Goal: Check status: Check status

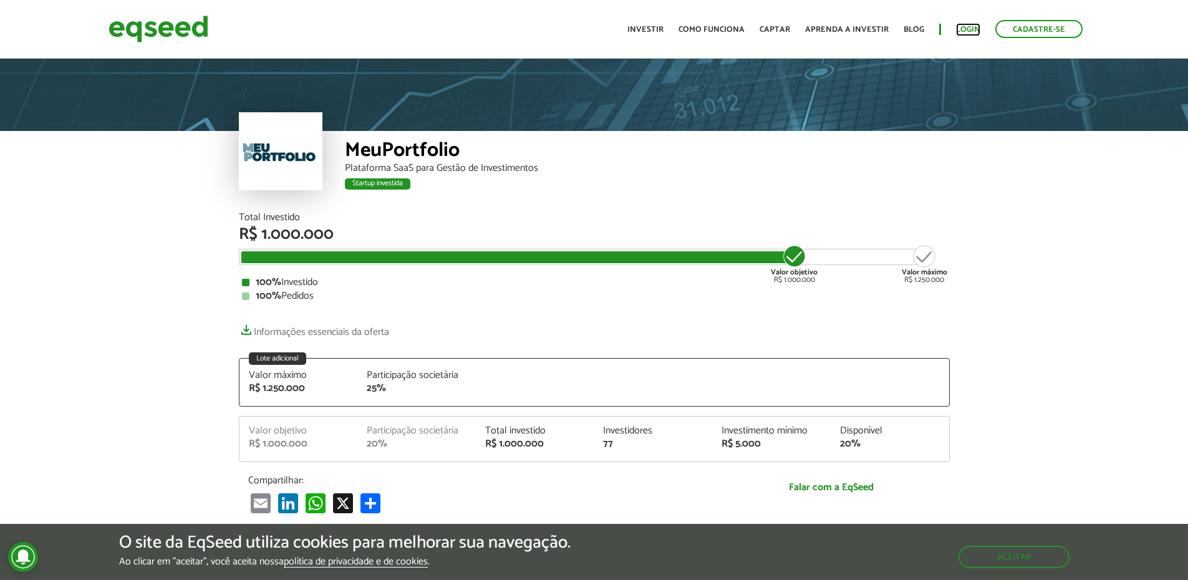
click at [973, 26] on link "Login" at bounding box center [968, 30] width 24 height 8
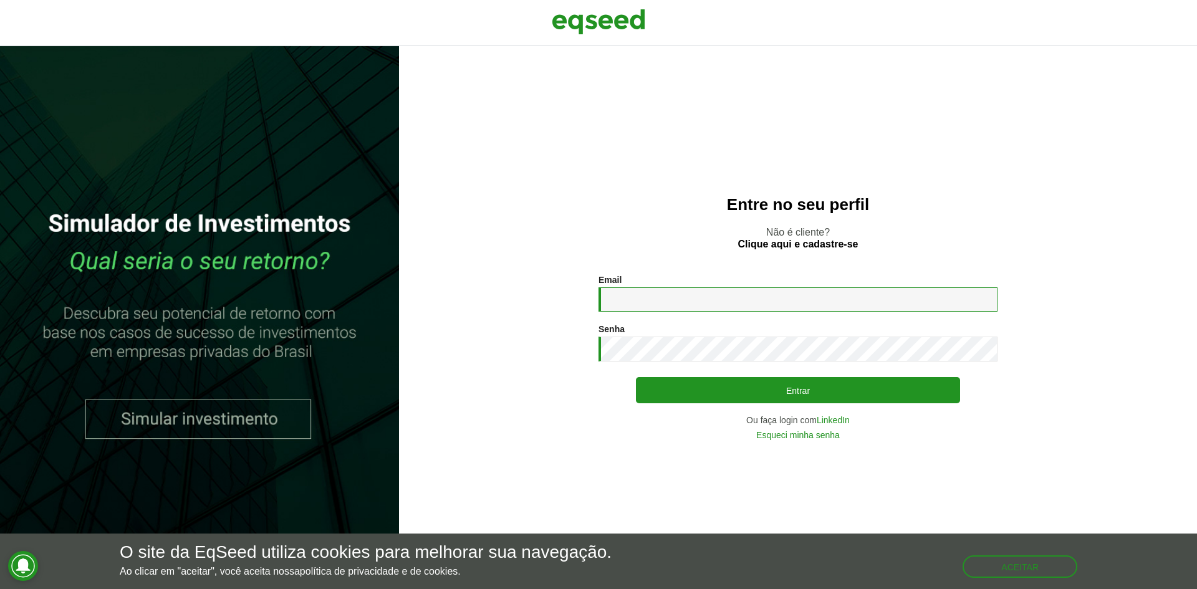
type input "**********"
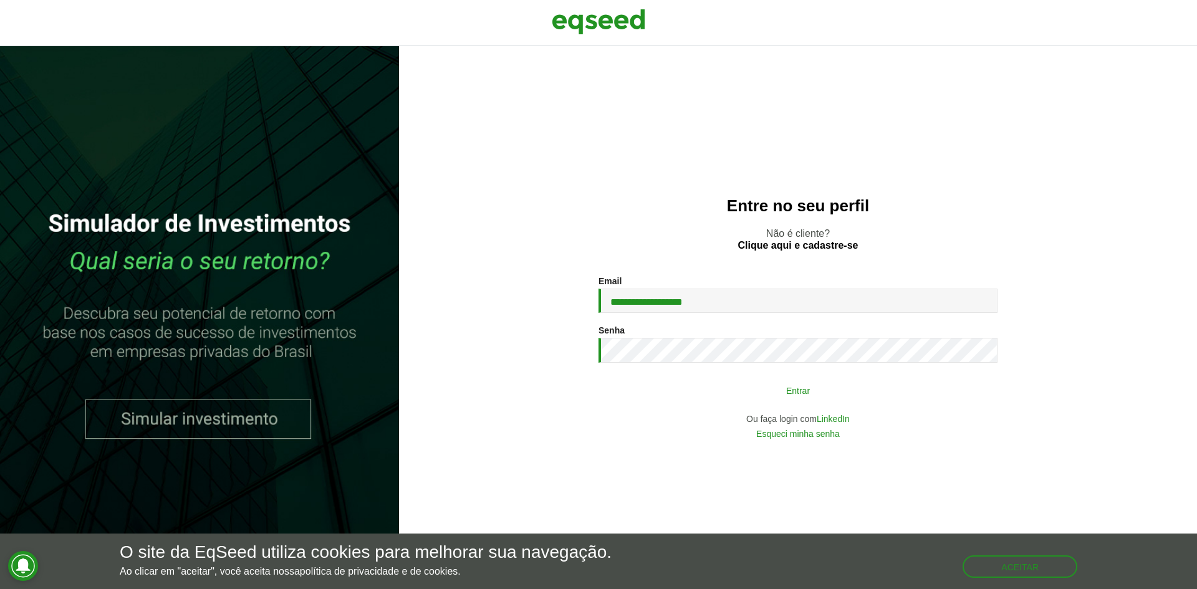
click at [865, 391] on button "Entrar" at bounding box center [798, 390] width 324 height 24
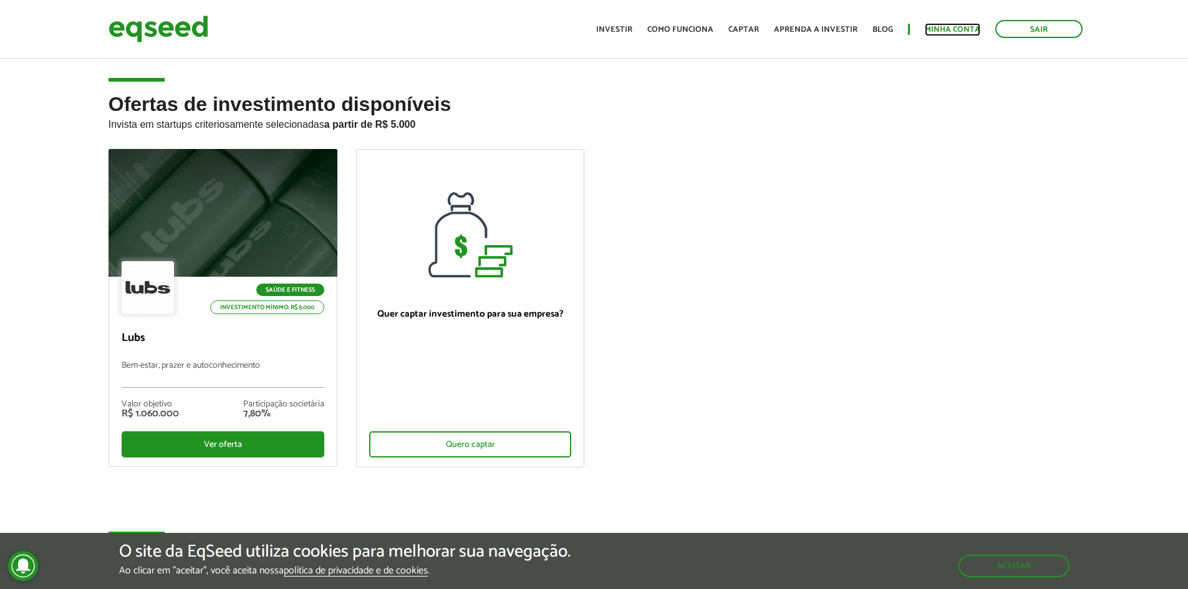
click at [960, 27] on link "Minha conta" at bounding box center [952, 30] width 55 height 8
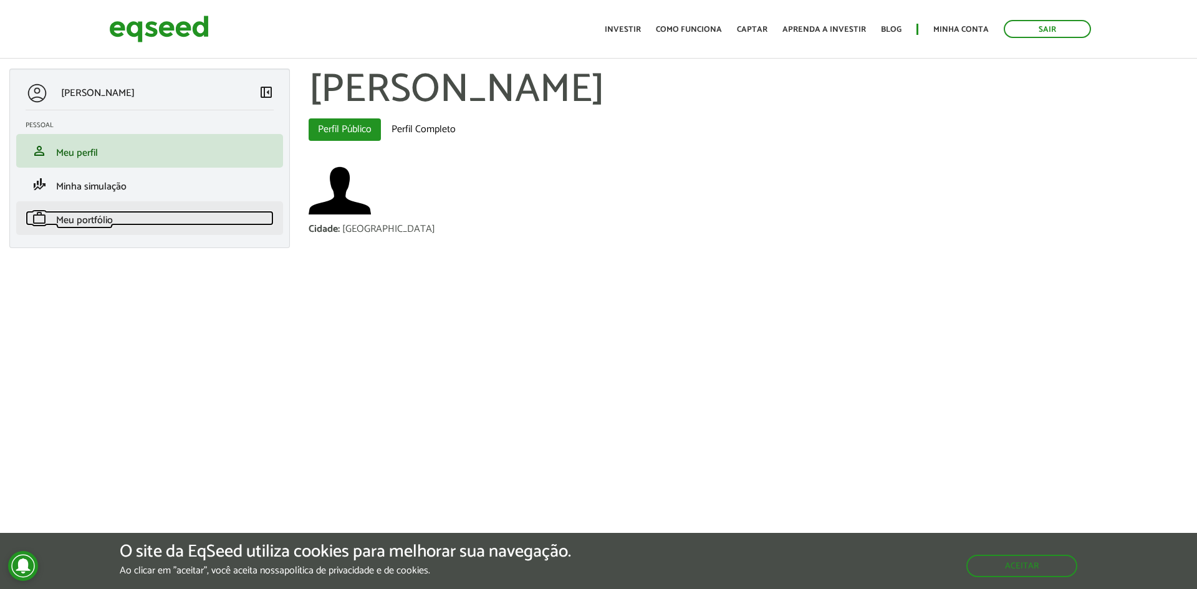
click at [100, 214] on span "Meu portfólio" at bounding box center [84, 220] width 57 height 17
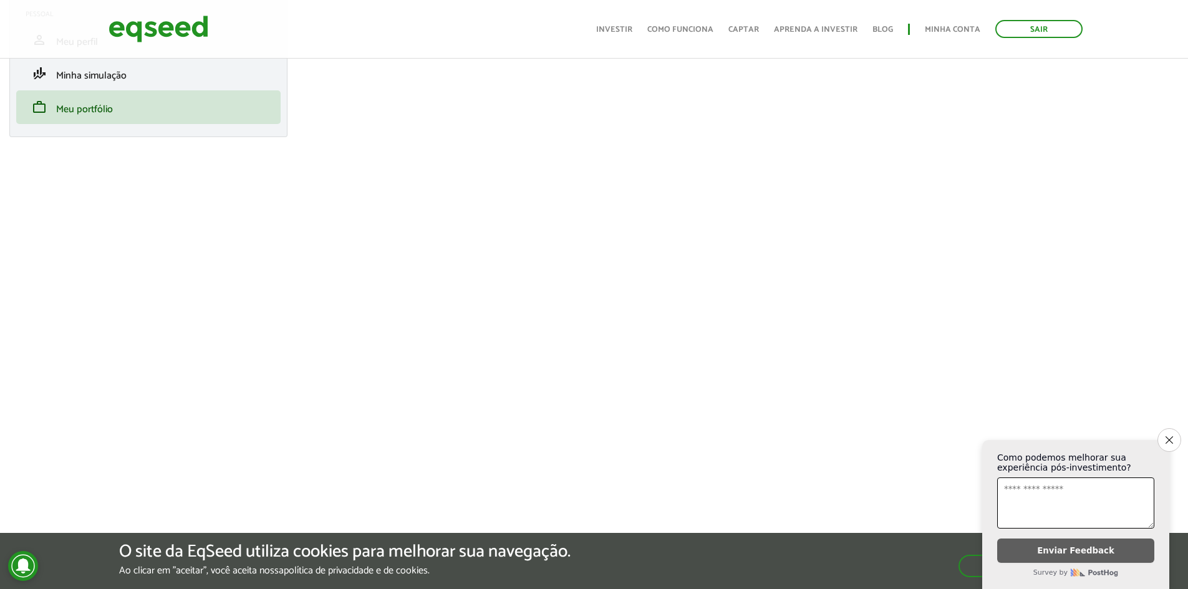
scroll to position [125, 0]
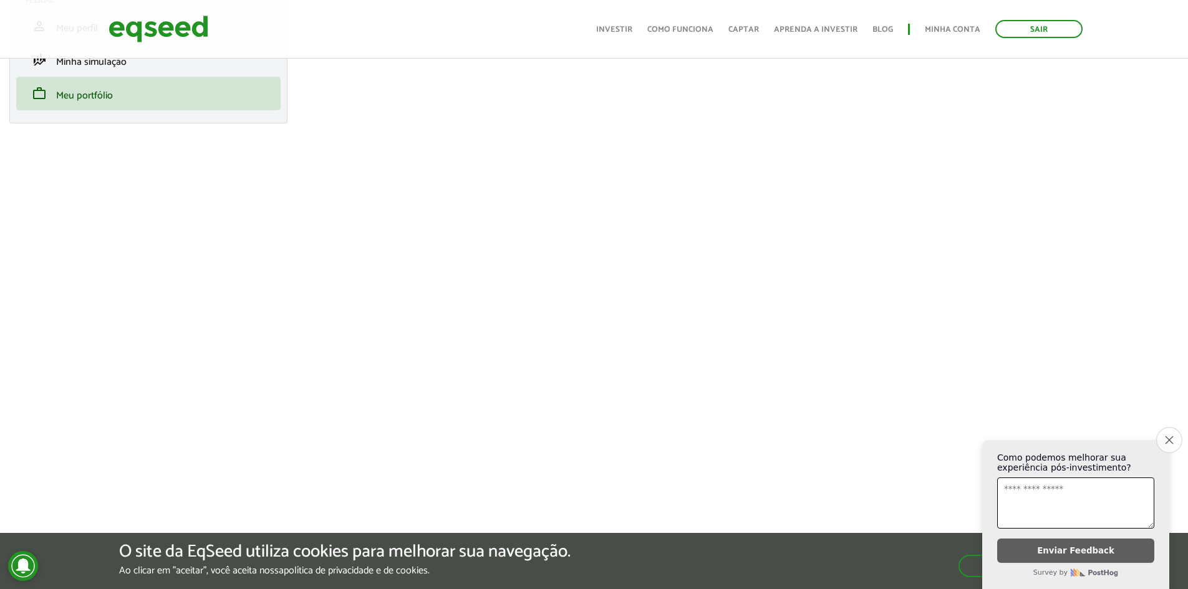
click at [1168, 437] on icon "Close survey" at bounding box center [1169, 440] width 8 height 8
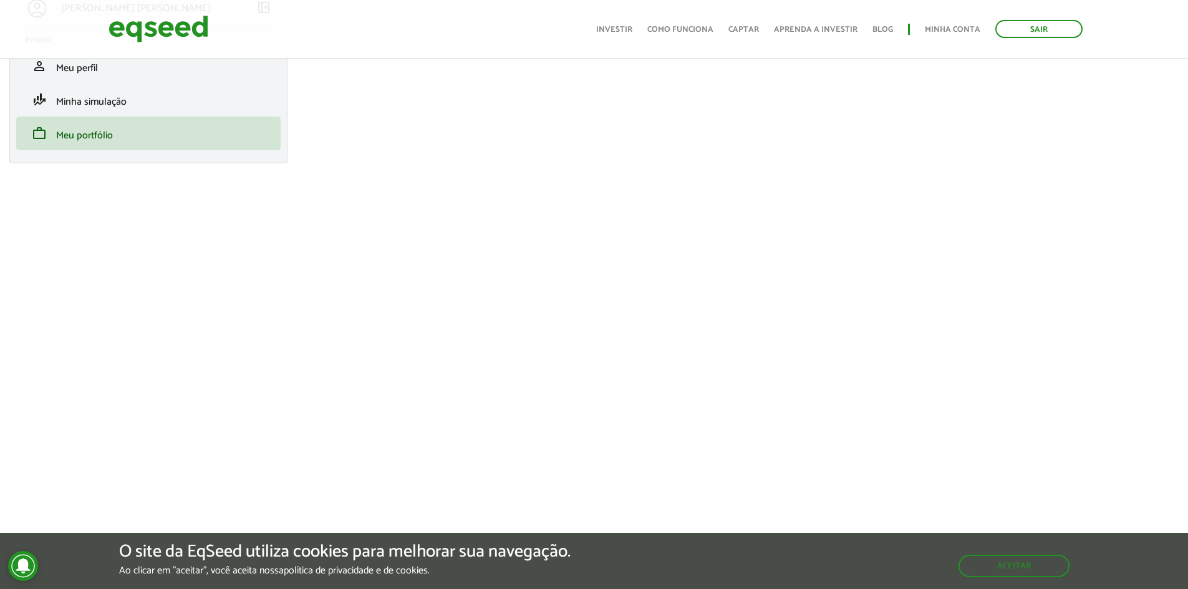
scroll to position [62, 0]
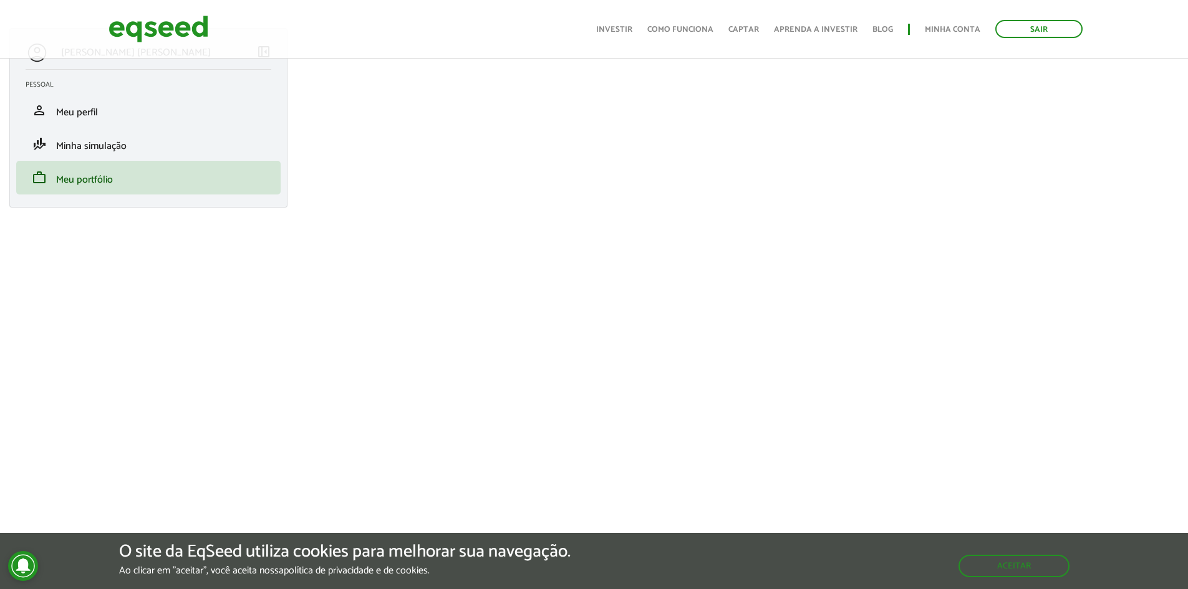
scroll to position [62, 0]
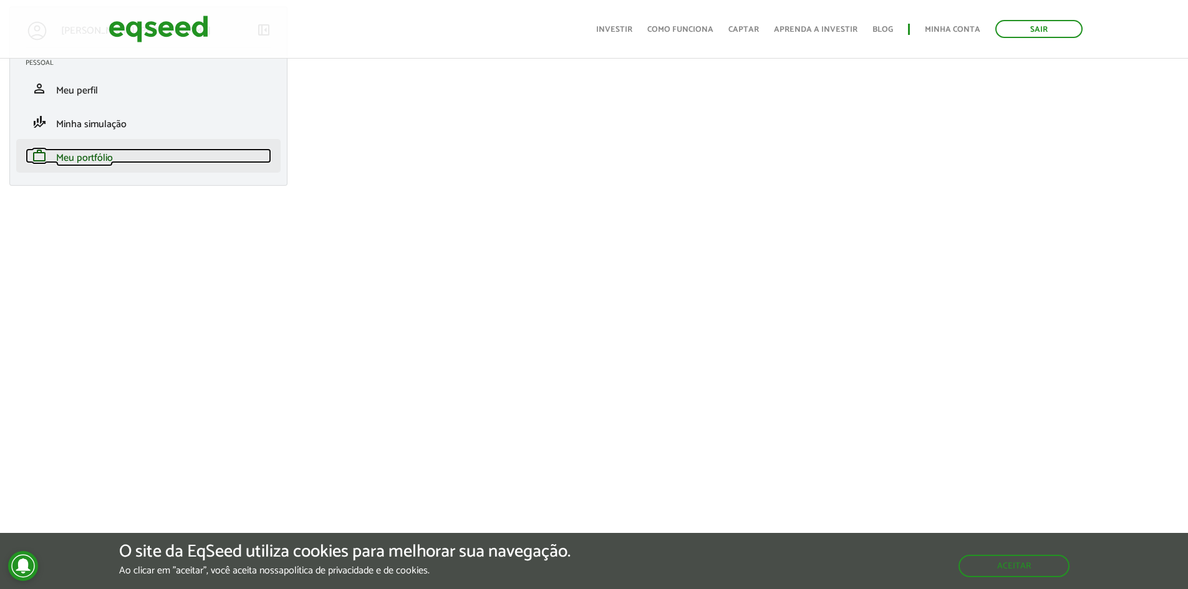
click at [133, 153] on link "work Meu portfólio" at bounding box center [149, 155] width 246 height 15
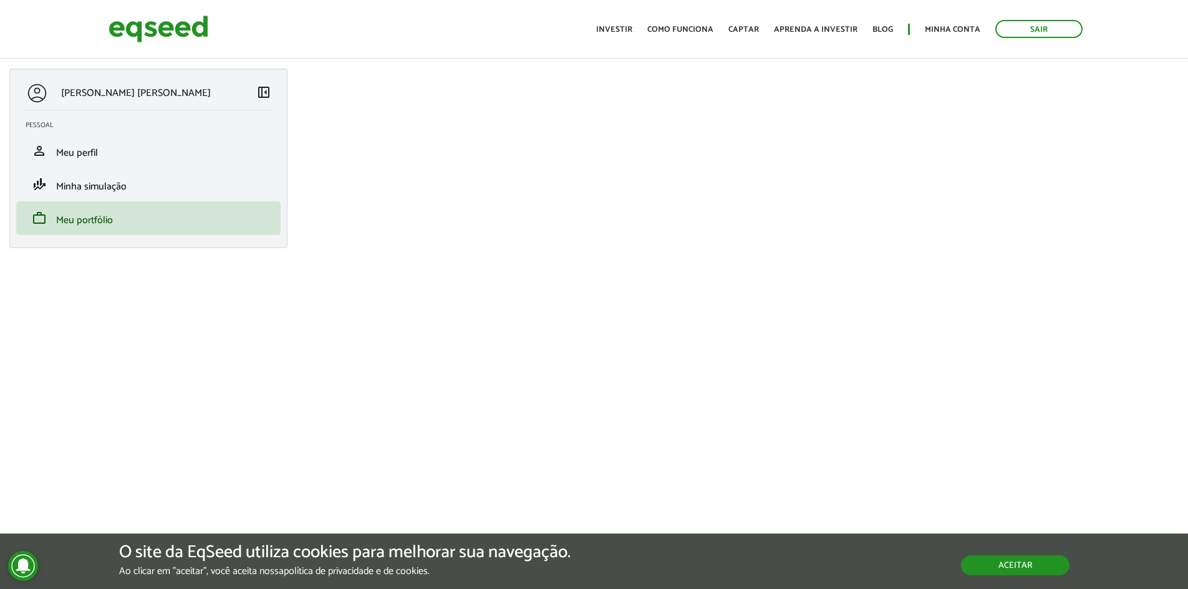
click at [1014, 565] on button "Aceitar" at bounding box center [1015, 565] width 108 height 20
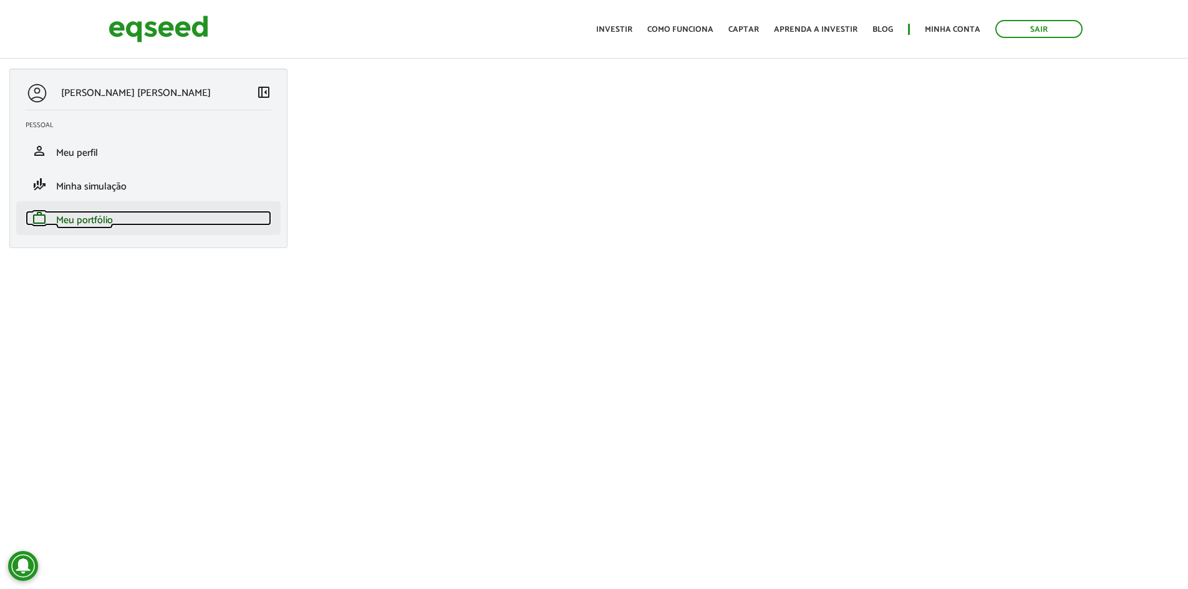
click at [94, 229] on span "Meu portfólio" at bounding box center [84, 220] width 57 height 17
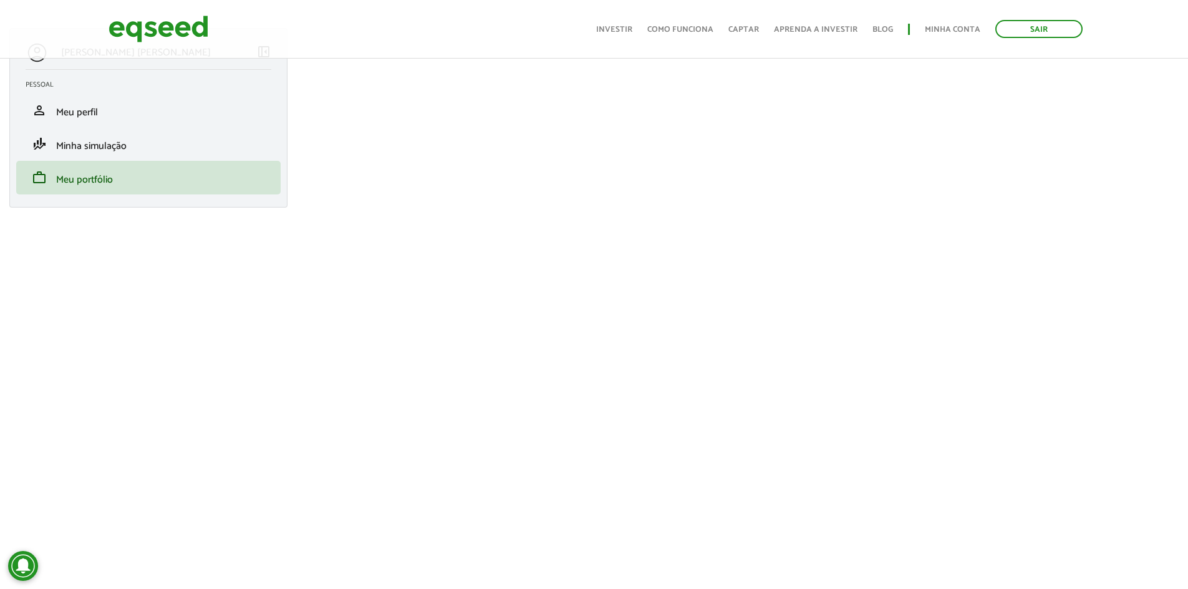
scroll to position [62, 0]
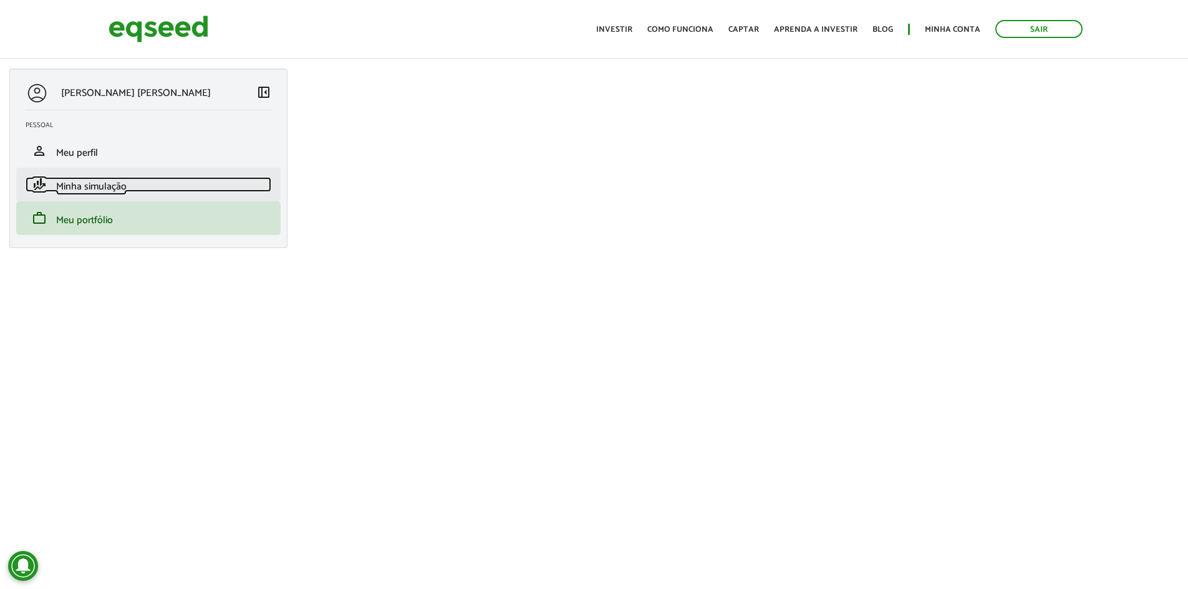
click at [117, 187] on span "Minha simulação" at bounding box center [91, 186] width 70 height 17
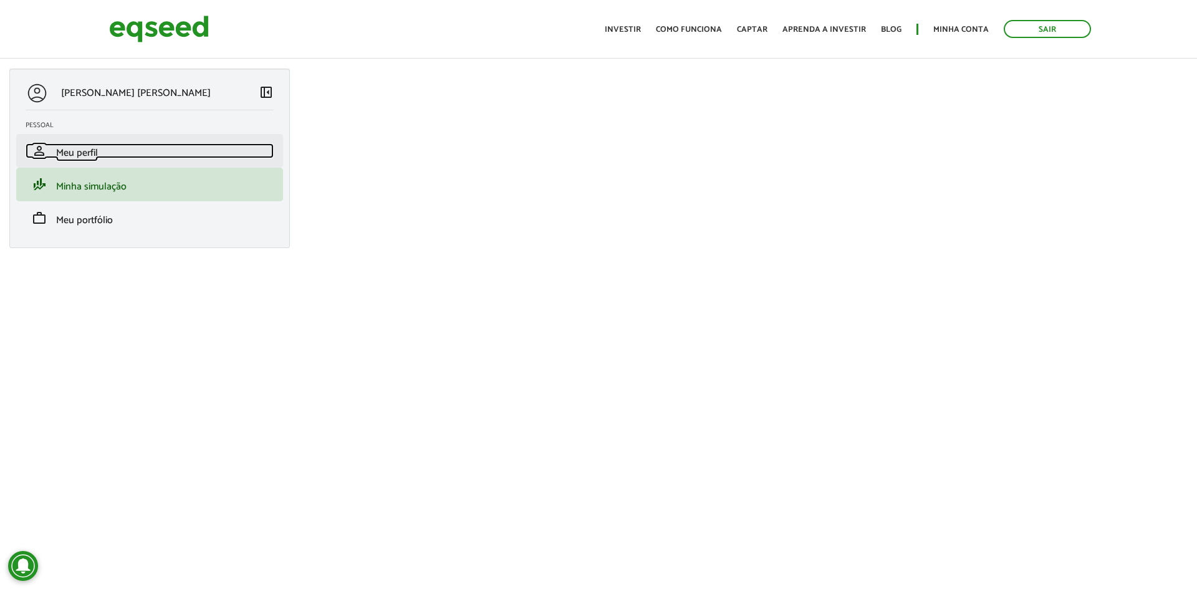
click at [113, 146] on link "person Meu perfil" at bounding box center [150, 150] width 248 height 15
